Goal: Information Seeking & Learning: Learn about a topic

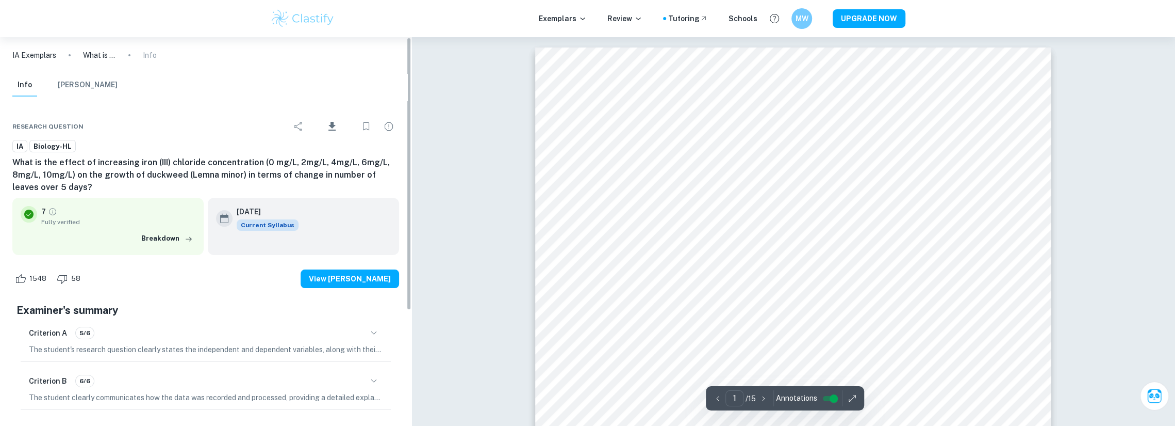
click at [301, 26] on img at bounding box center [303, 18] width 66 height 21
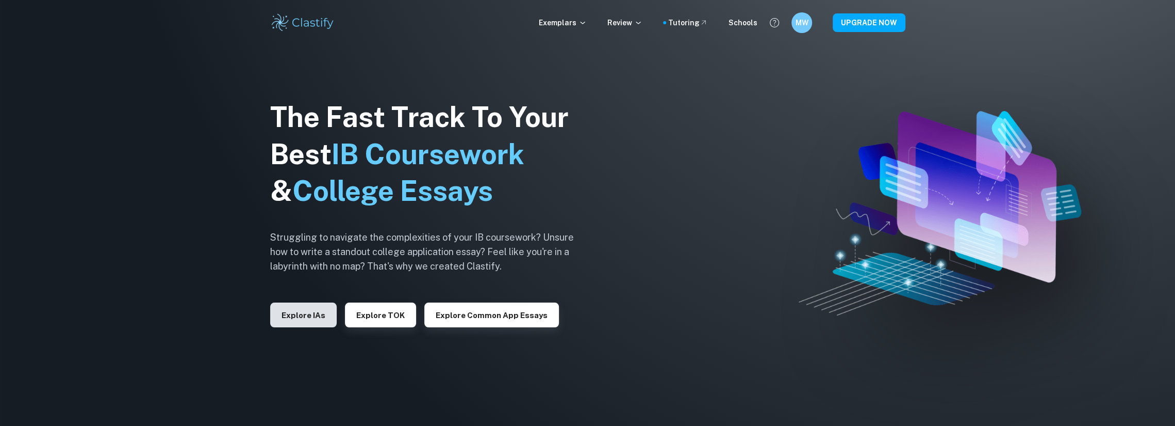
click at [307, 314] on button "Explore IAs" at bounding box center [303, 314] width 67 height 25
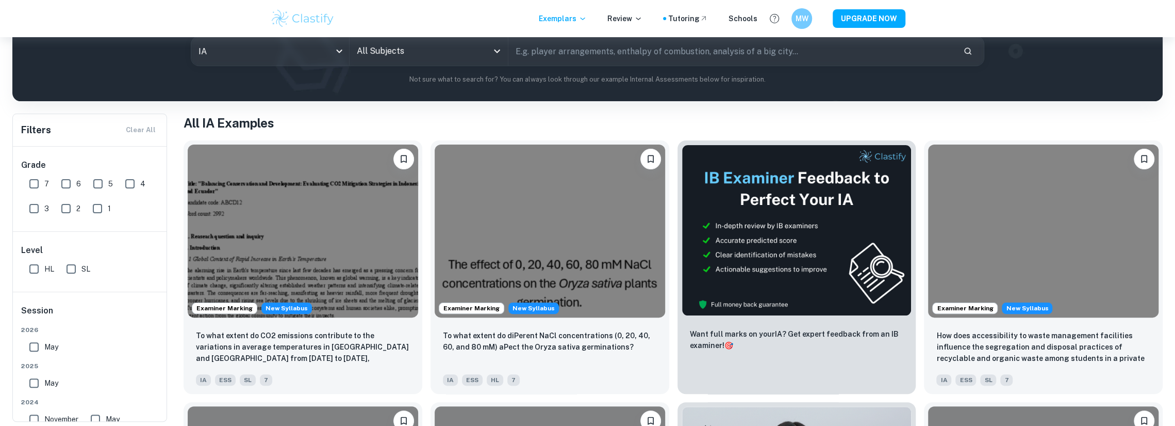
scroll to position [137, 0]
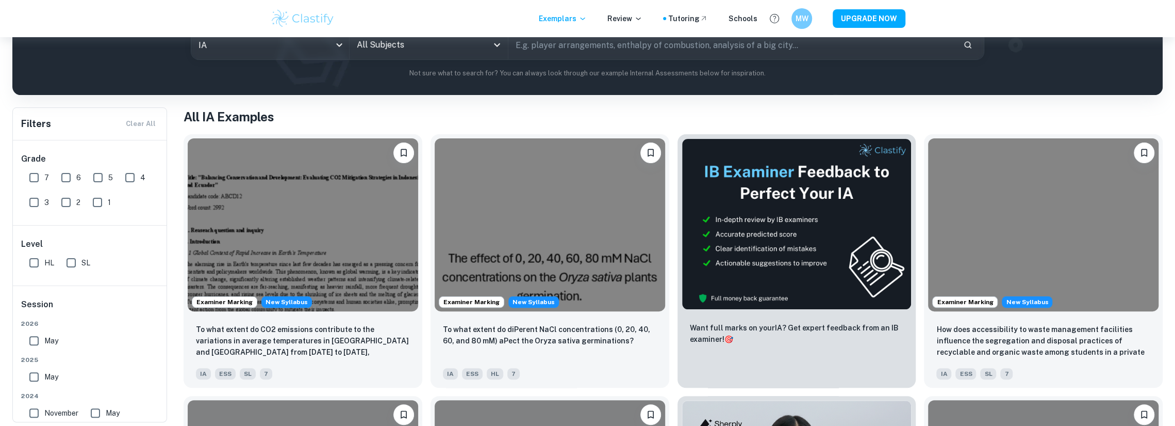
click at [42, 178] on input "7" at bounding box center [34, 177] width 21 height 21
checkbox input "true"
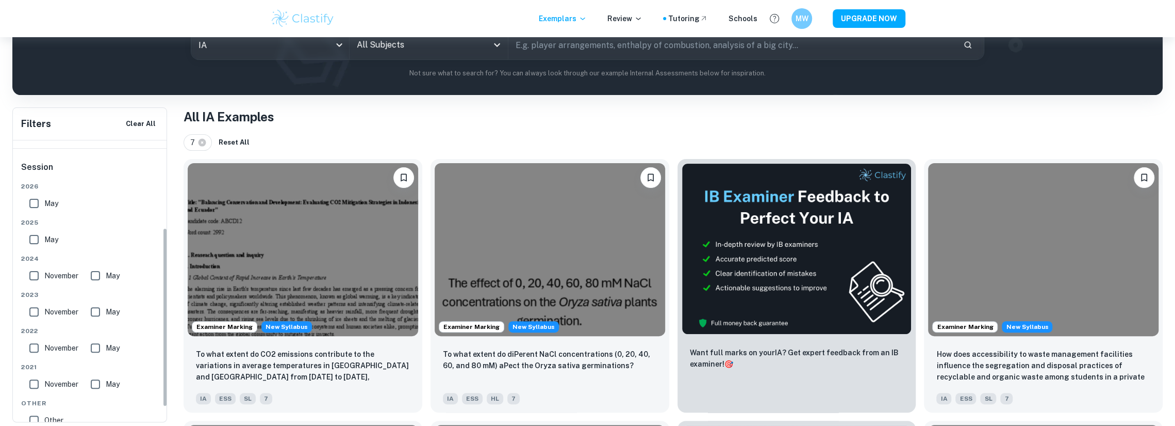
scroll to position [0, 0]
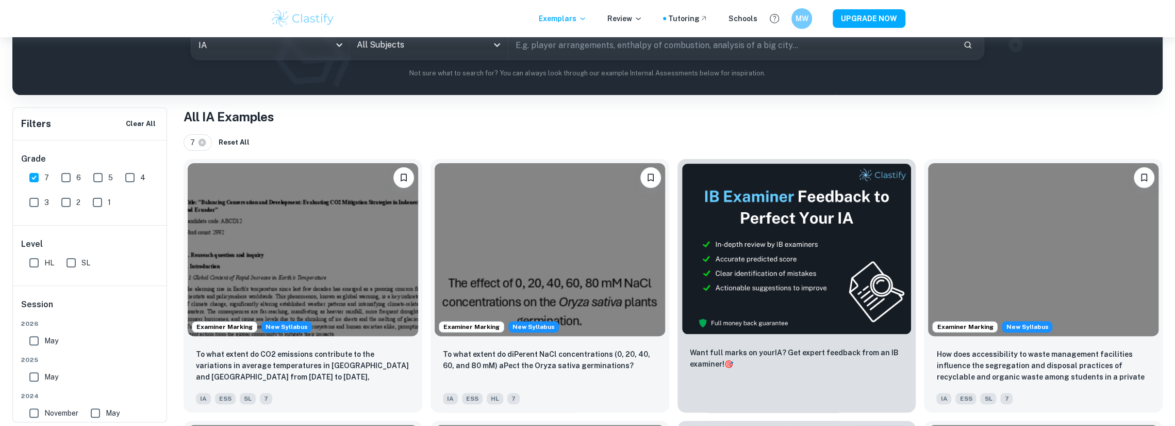
click at [58, 261] on div "HL" at bounding box center [43, 260] width 37 height 25
click at [69, 263] on input "SL" at bounding box center [71, 262] width 21 height 21
checkbox input "true"
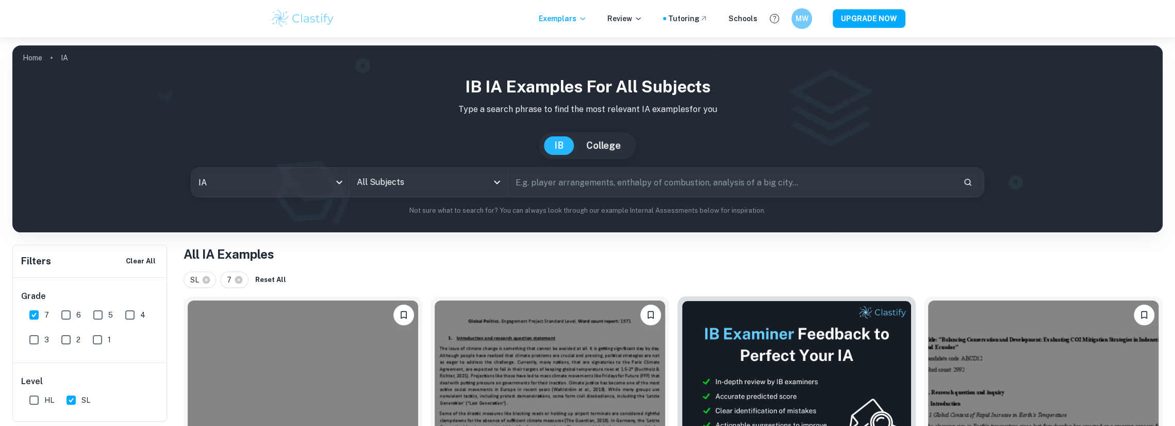
click at [438, 187] on input "All Subjects" at bounding box center [420, 182] width 133 height 20
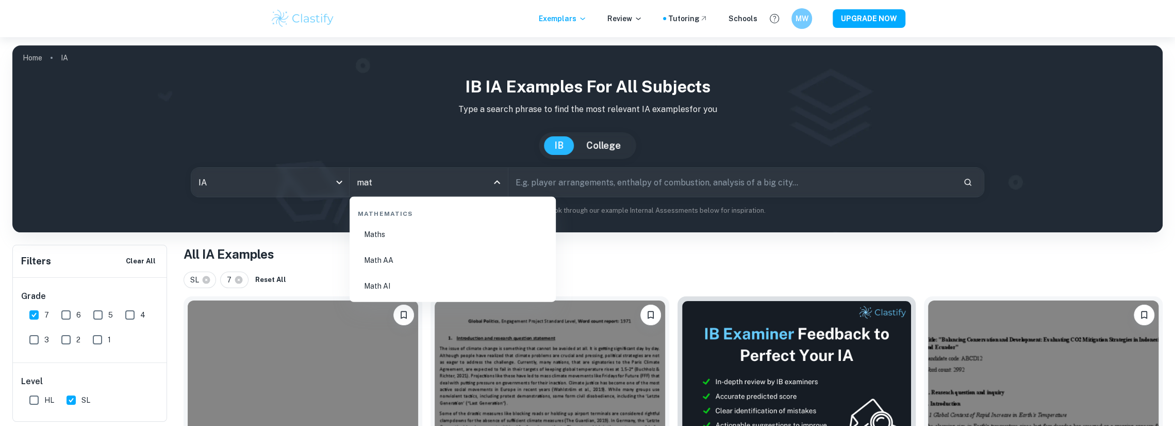
click at [401, 263] on li "Math AA" at bounding box center [453, 260] width 198 height 24
type input "Math AA"
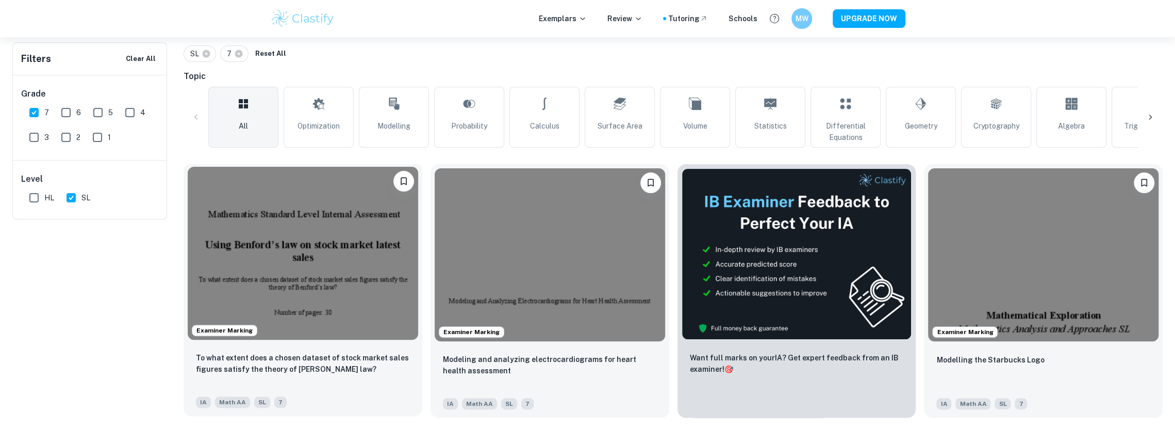
scroll to position [275, 0]
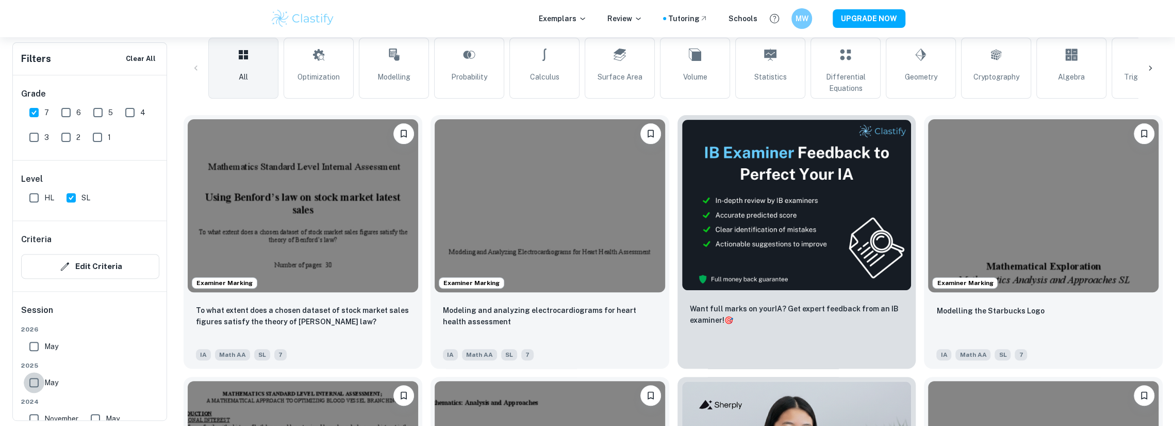
click at [34, 384] on input "May" at bounding box center [34, 382] width 21 height 21
checkbox input "true"
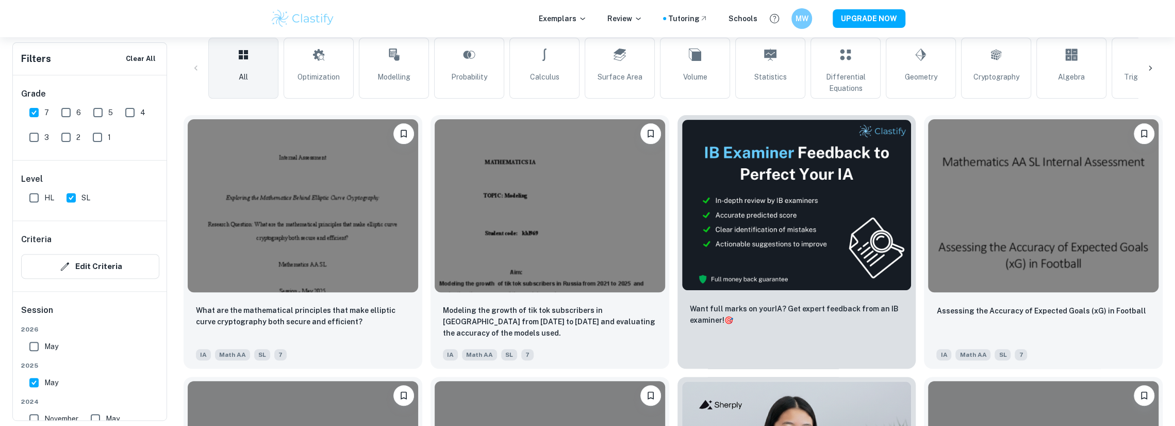
click at [36, 349] on input "May" at bounding box center [34, 346] width 21 height 21
checkbox input "true"
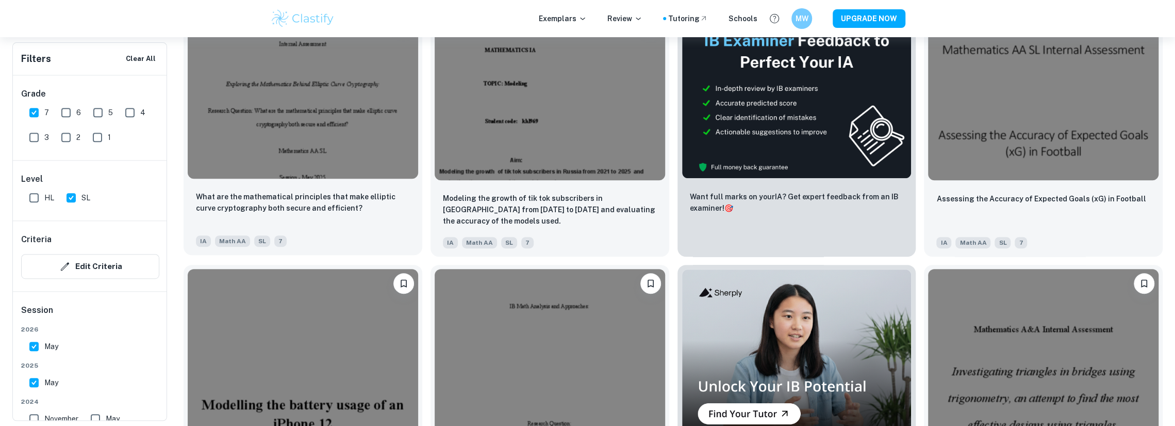
scroll to position [480, 0]
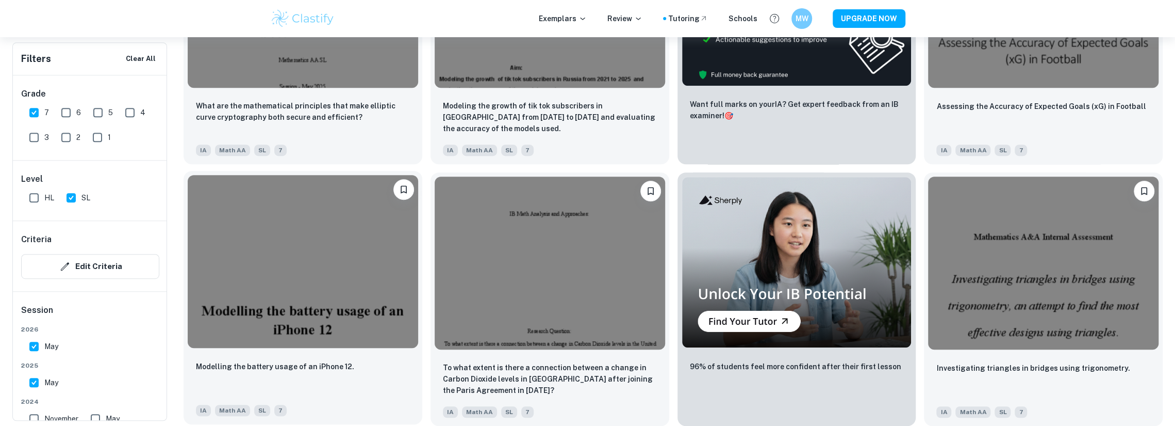
click at [284, 240] on img at bounding box center [303, 261] width 231 height 173
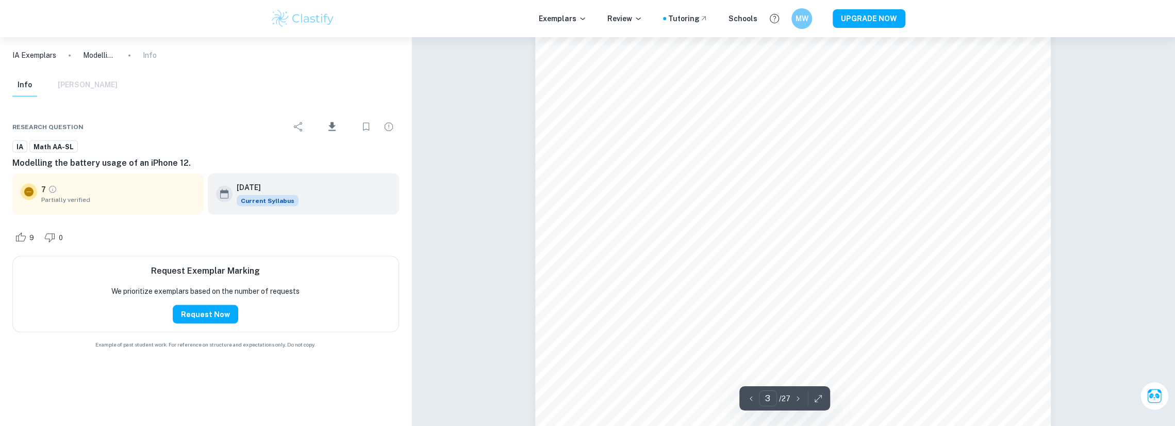
scroll to position [1100, 0]
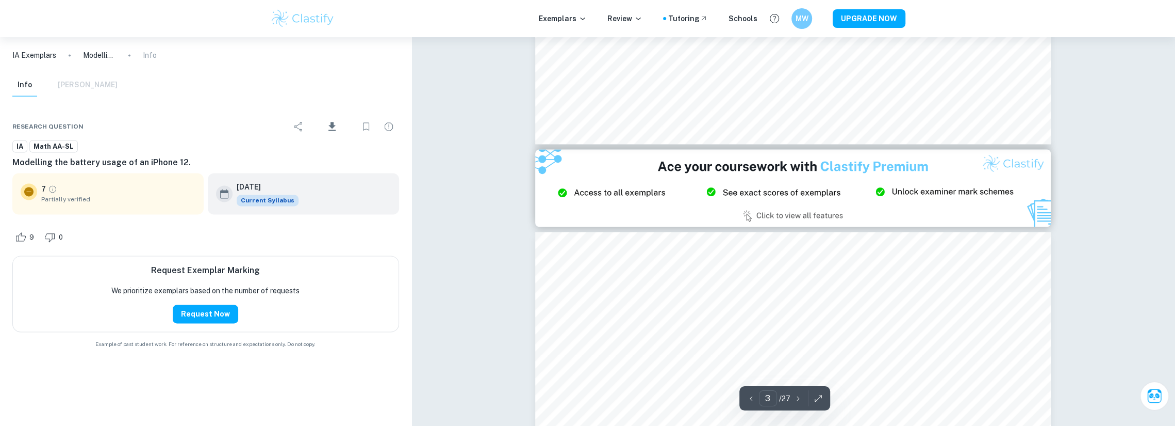
type input "2"
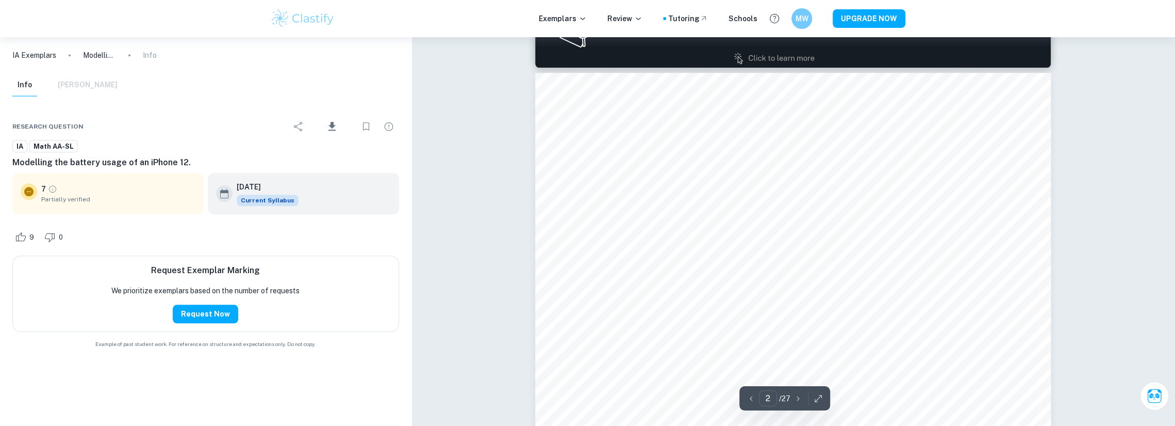
scroll to position [688, 0]
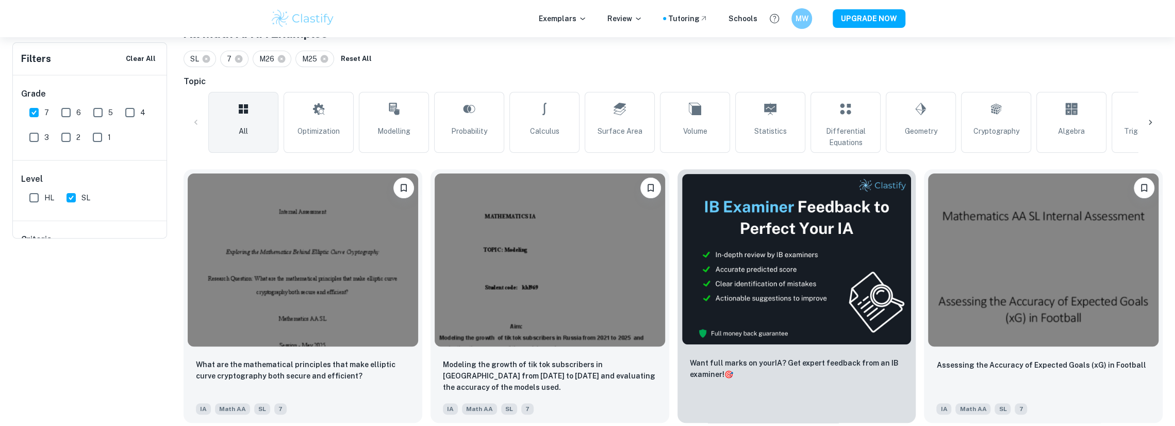
scroll to position [480, 0]
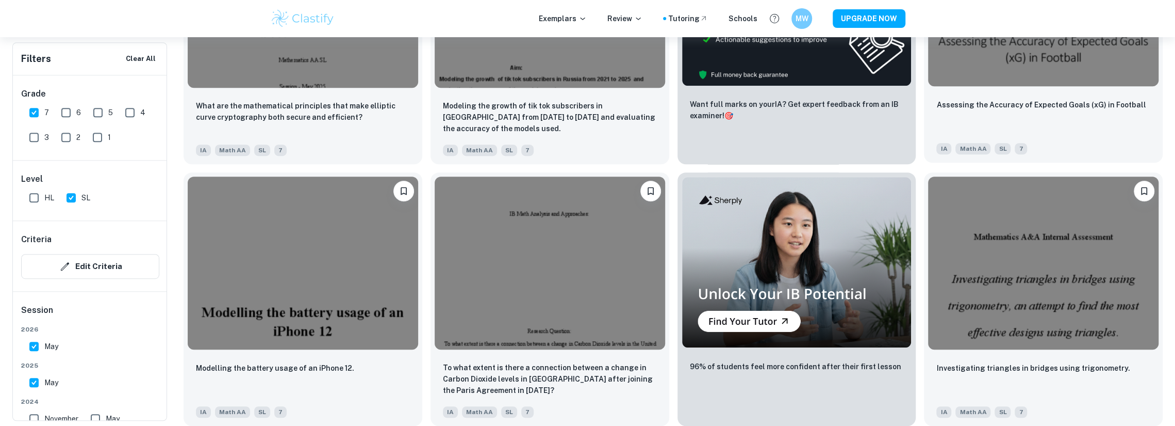
click at [1091, 113] on div "Assessing the Accuracy of Expected Goals (xG) in Football" at bounding box center [1044, 116] width 214 height 35
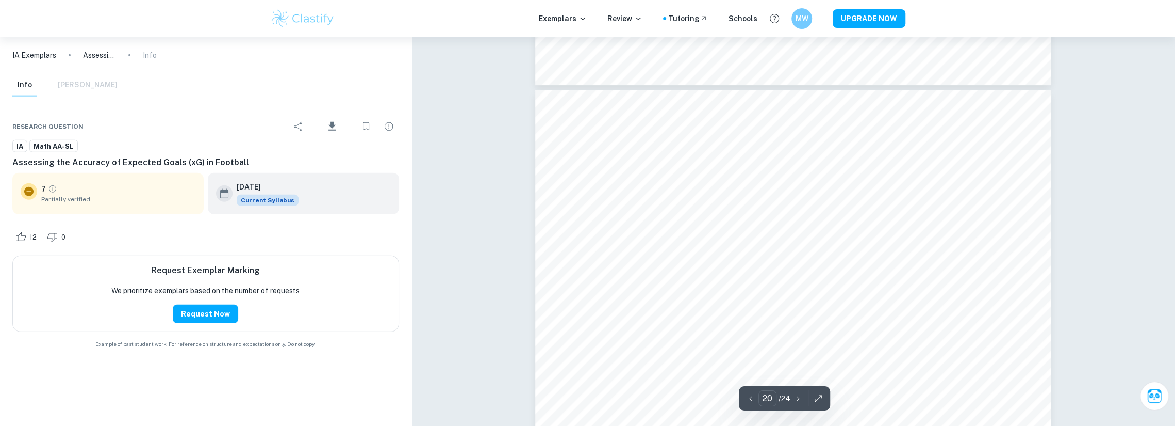
scroll to position [12928, 0]
type input "19"
